Goal: Information Seeking & Learning: Learn about a topic

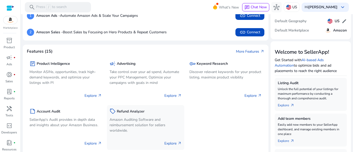
scroll to position [103, 0]
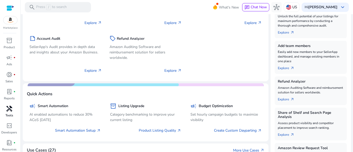
click at [10, 112] on span "handyman" at bounding box center [9, 109] width 6 height 6
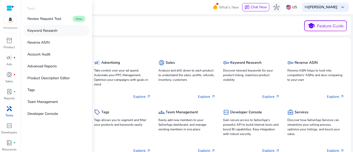
click at [65, 26] on link "Keyword Research" at bounding box center [56, 31] width 66 height 12
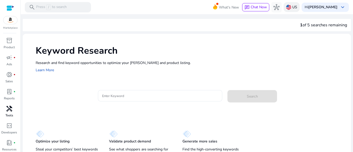
click at [295, 10] on div "US" at bounding box center [292, 7] width 16 height 10
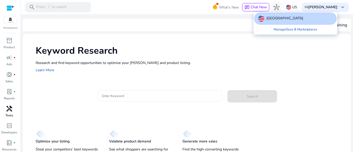
click at [301, 44] on div at bounding box center [176, 76] width 353 height 152
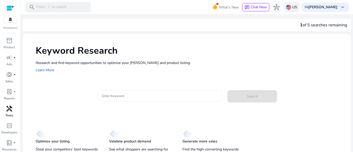
click at [291, 8] on img at bounding box center [288, 7] width 5 height 5
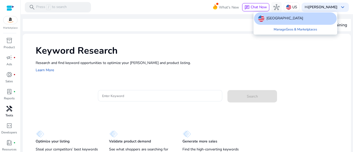
click at [291, 35] on div at bounding box center [176, 76] width 353 height 152
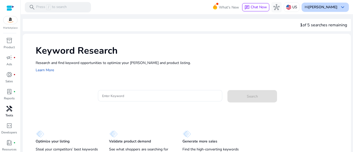
click at [325, 6] on b "[PERSON_NAME]" at bounding box center [322, 7] width 29 height 5
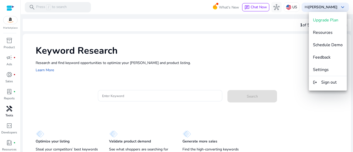
click at [143, 94] on div at bounding box center [176, 76] width 353 height 152
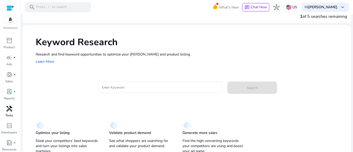
scroll to position [12, 0]
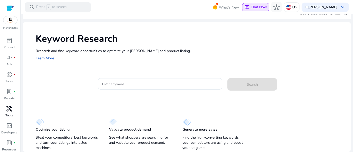
click at [250, 7] on span "chat" at bounding box center [246, 7] width 5 height 5
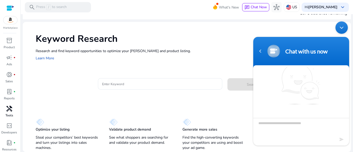
scroll to position [4, 0]
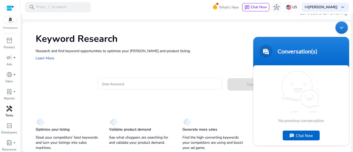
click at [341, 26] on div "Minimize live chat window" at bounding box center [341, 27] width 12 height 12
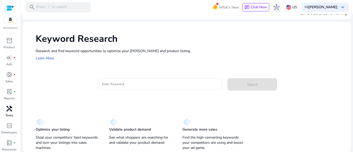
click at [5, 31] on div "Marketplace inventory_2 Product campaign fiber_manual_record Ads donut_small fi…" at bounding box center [10, 76] width 21 height 152
click at [4, 48] on p "Product" at bounding box center [9, 47] width 11 height 5
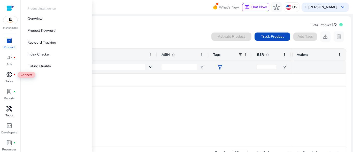
click at [13, 76] on div "donut_small fiber_manual_record" at bounding box center [9, 75] width 14 height 8
